Goal: Task Accomplishment & Management: Manage account settings

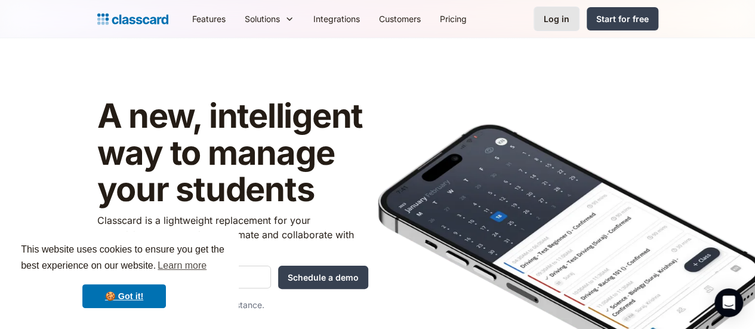
click at [570, 15] on div "Log in" at bounding box center [557, 19] width 26 height 13
